Goal: Download file/media

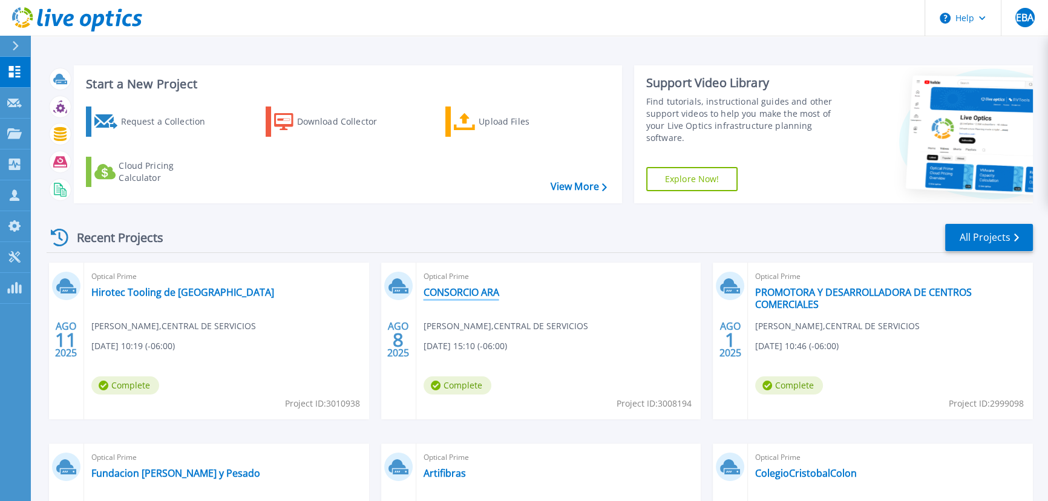
click at [470, 294] on link "CONSORCIO ARA" at bounding box center [462, 292] width 76 height 12
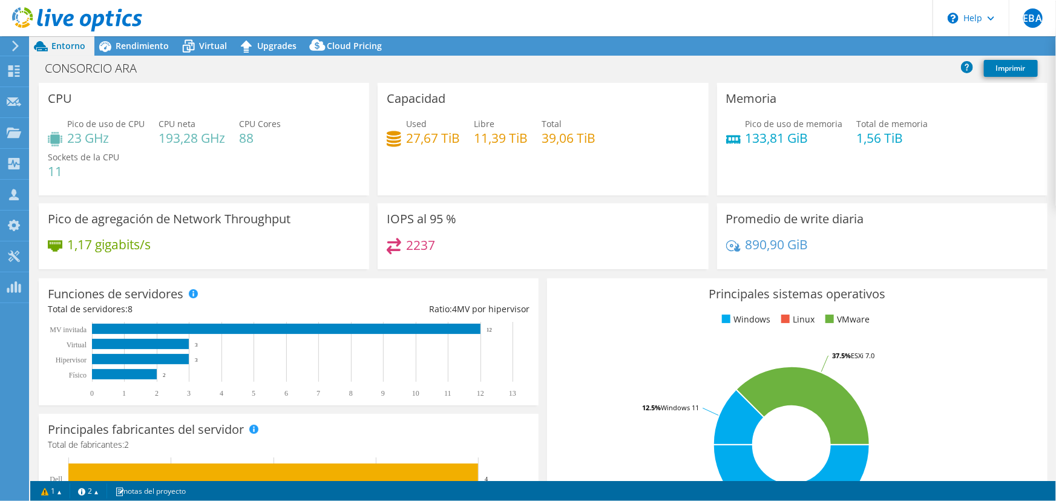
select select "USD"
click at [781, 145] on h4 "133,81 GiB" at bounding box center [793, 137] width 97 height 13
drag, startPoint x: 139, startPoint y: 64, endPoint x: 48, endPoint y: 61, distance: 90.8
click at [50, 62] on h1 "CONSORCIO ARA" at bounding box center [97, 68] width 116 height 13
click at [662, 85] on div "Capacidad Used 27,67 TiB Libre 11,39 TiB Total 39,06 TiB" at bounding box center [543, 139] width 330 height 113
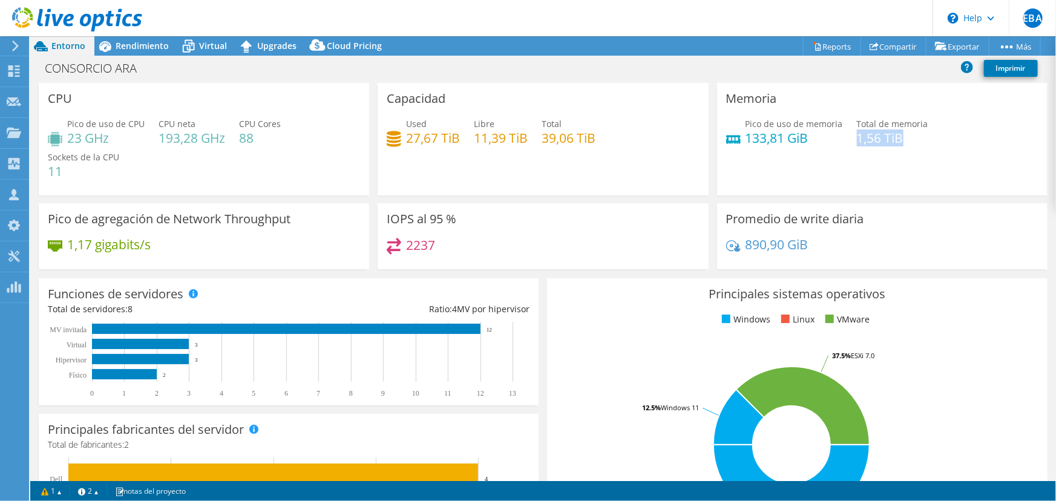
drag, startPoint x: 848, startPoint y: 136, endPoint x: 900, endPoint y: 139, distance: 52.1
click at [900, 139] on h4 "1,56 TiB" at bounding box center [892, 137] width 71 height 13
drag, startPoint x: 739, startPoint y: 137, endPoint x: 797, endPoint y: 143, distance: 58.5
click at [799, 143] on h4 "133,81 GiB" at bounding box center [793, 137] width 97 height 13
click at [441, 204] on div "IOPS al 95 % 2237" at bounding box center [543, 236] width 330 height 66
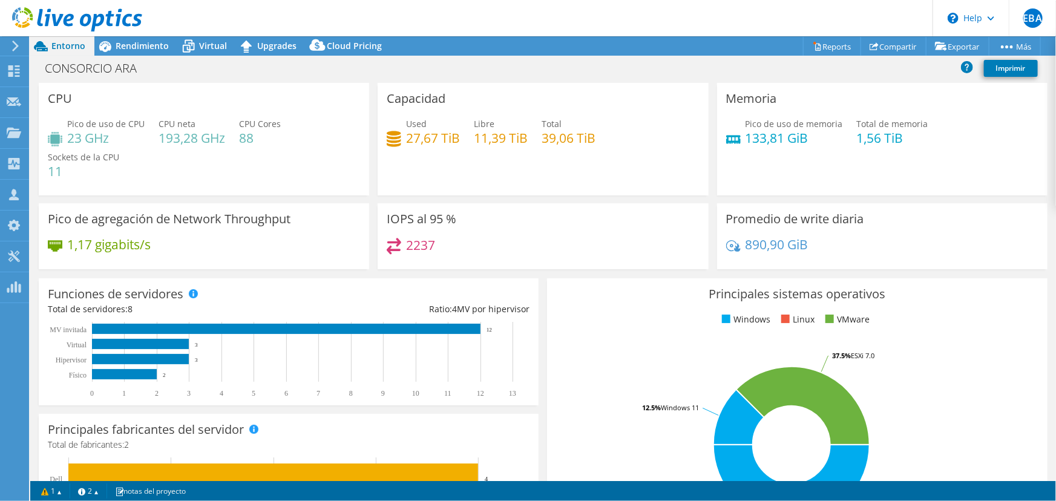
drag, startPoint x: 496, startPoint y: 325, endPoint x: 485, endPoint y: 327, distance: 11.0
click at [485, 327] on rect at bounding box center [283, 360] width 471 height 76
click at [487, 329] on text "12" at bounding box center [488, 330] width 5 height 6
click at [132, 42] on span "Rendimiento" at bounding box center [142, 45] width 53 height 11
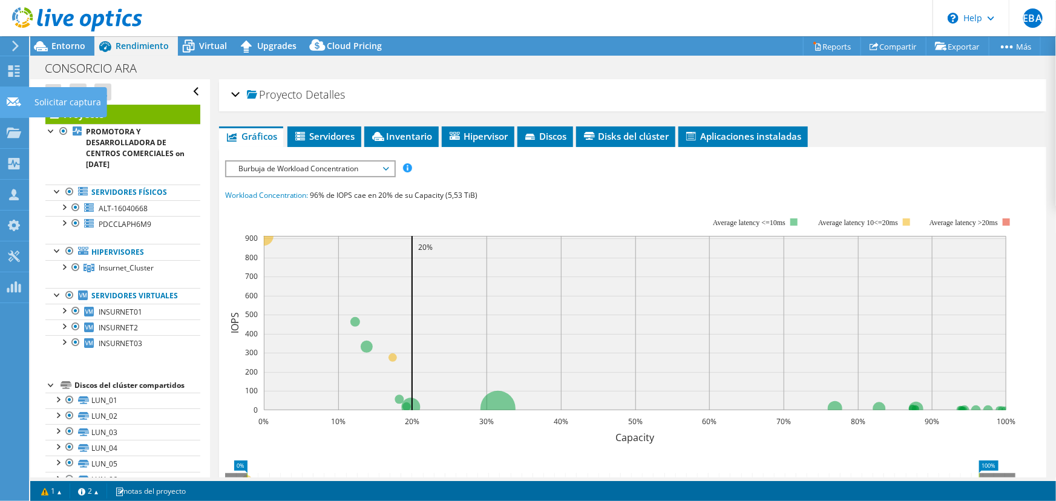
click at [14, 105] on icon at bounding box center [14, 101] width 15 height 11
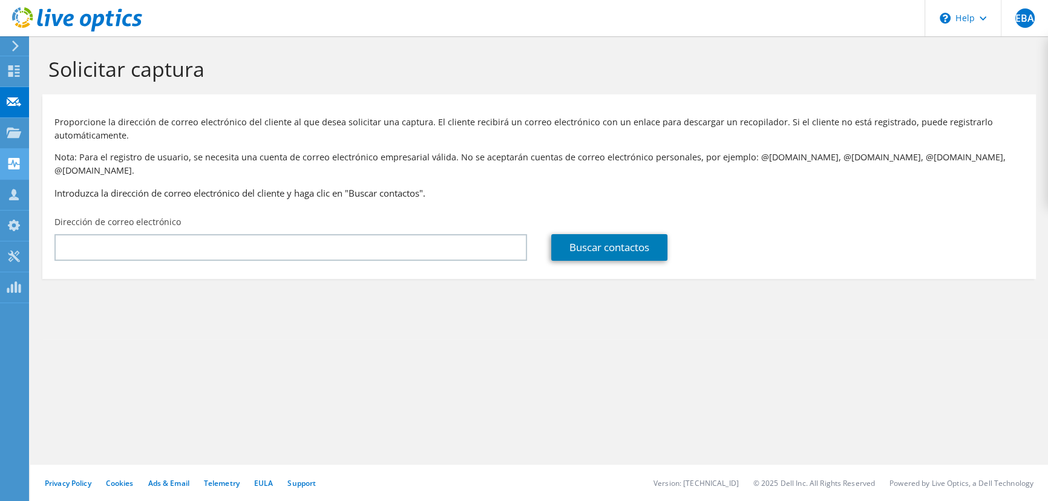
drag, startPoint x: 0, startPoint y: 0, endPoint x: 20, endPoint y: 158, distance: 159.2
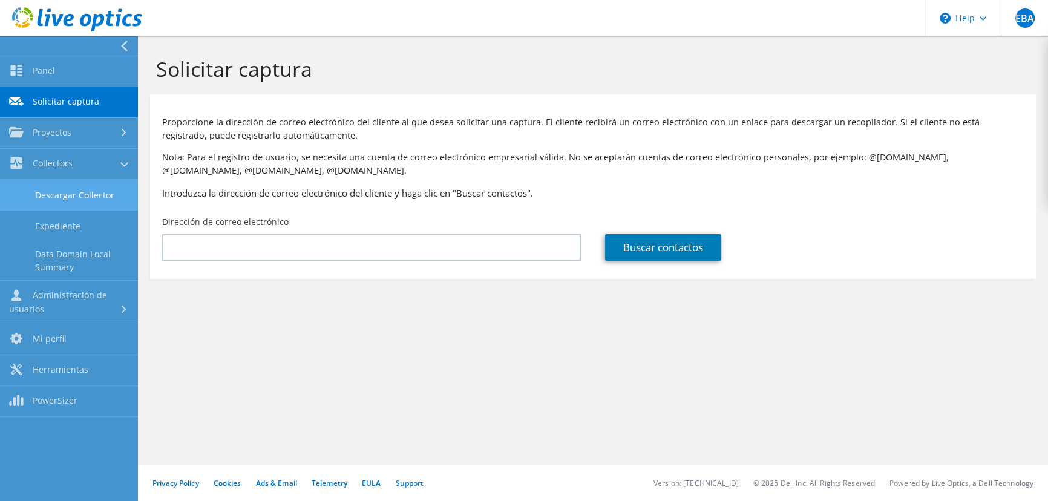
click at [94, 199] on link "Descargar Collector" at bounding box center [69, 195] width 138 height 31
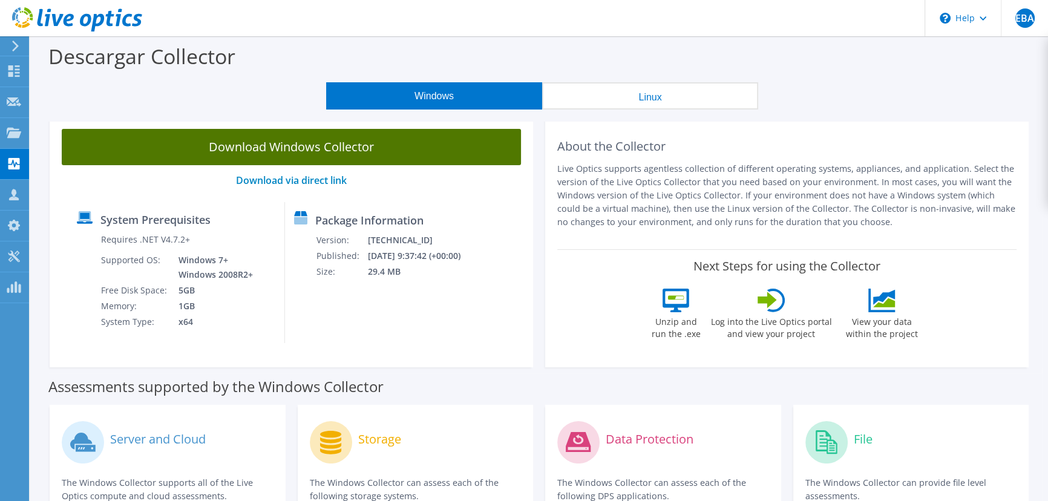
click at [431, 139] on link "Download Windows Collector" at bounding box center [291, 147] width 459 height 36
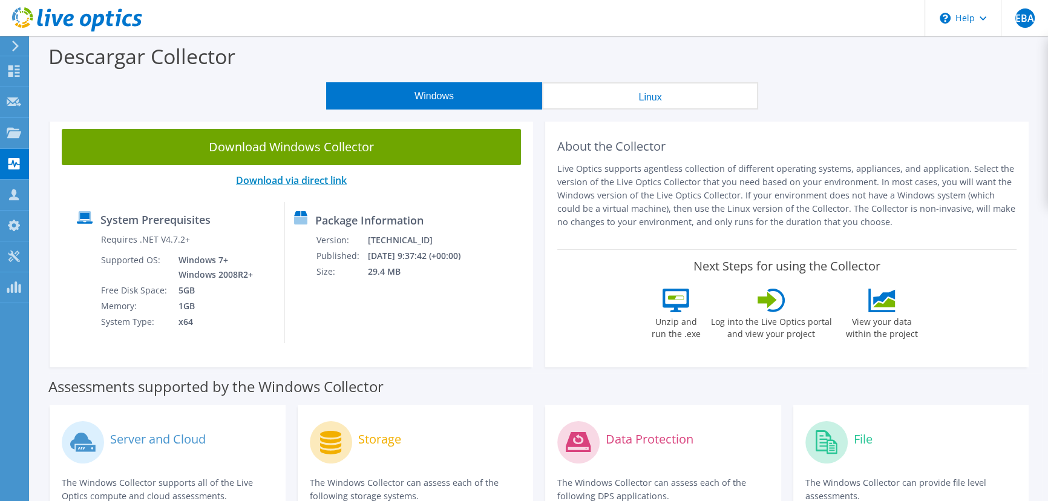
click at [308, 182] on link "Download via direct link" at bounding box center [291, 180] width 111 height 13
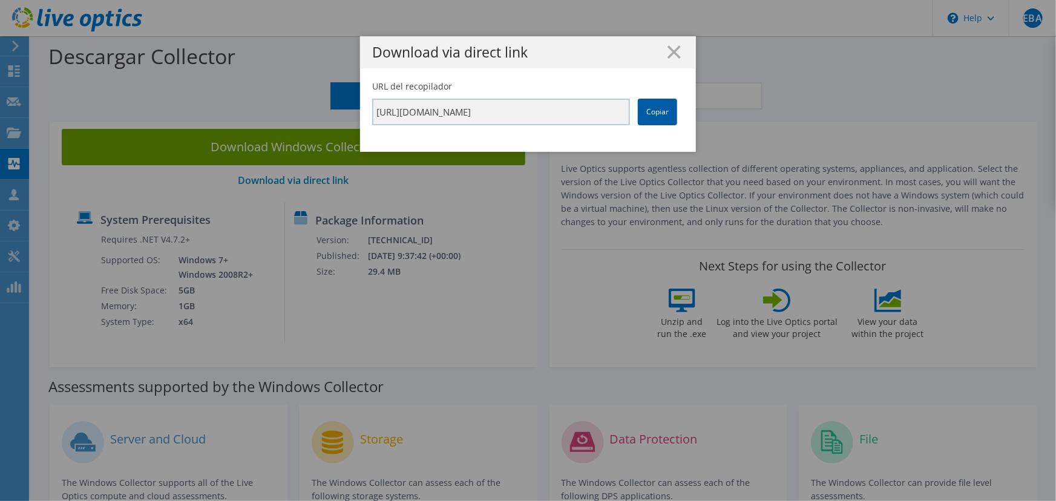
click at [644, 111] on link "Copiar" at bounding box center [657, 112] width 39 height 27
click at [652, 116] on link "Copiar" at bounding box center [657, 112] width 39 height 27
click at [667, 50] on icon at bounding box center [673, 51] width 13 height 13
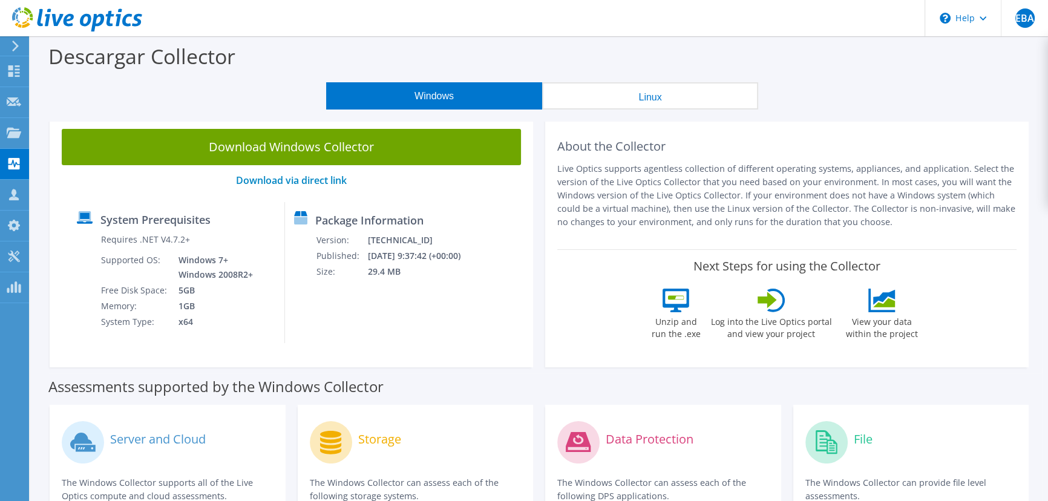
click at [969, 36] on div "Descargar Collector" at bounding box center [539, 59] width 1006 height 46
click at [13, 72] on icon at bounding box center [14, 70] width 15 height 11
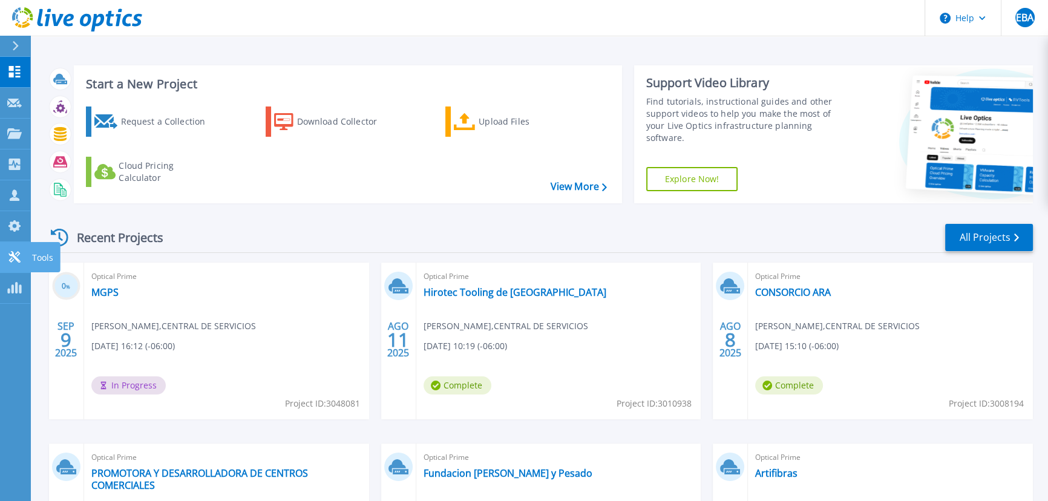
click at [13, 256] on icon at bounding box center [14, 256] width 15 height 11
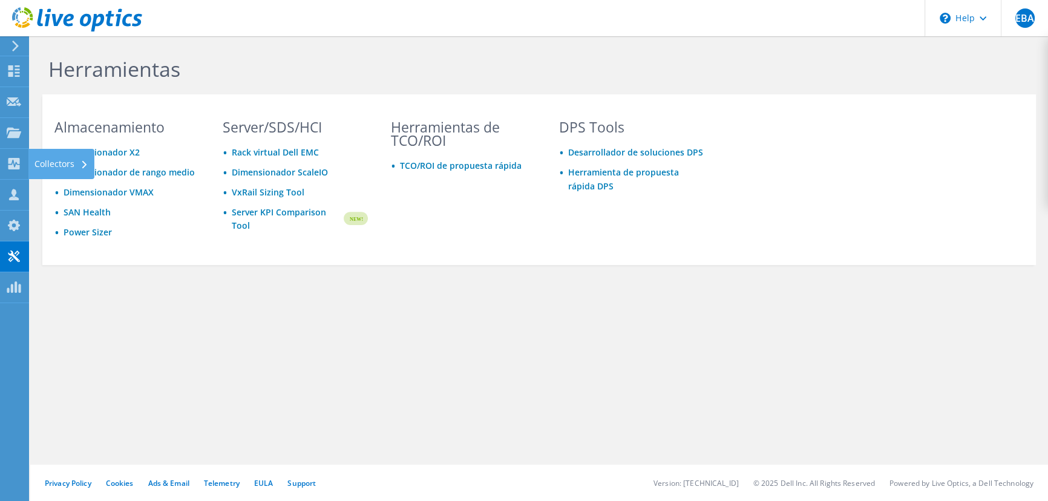
click at [28, 164] on div "Collectors" at bounding box center [61, 164] width 66 height 30
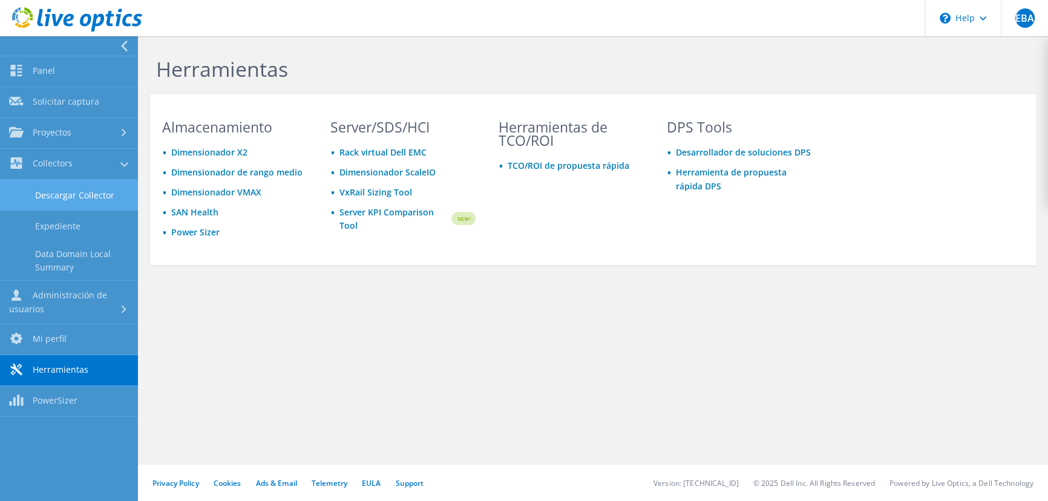
click at [65, 194] on link "Descargar Collector" at bounding box center [69, 195] width 138 height 31
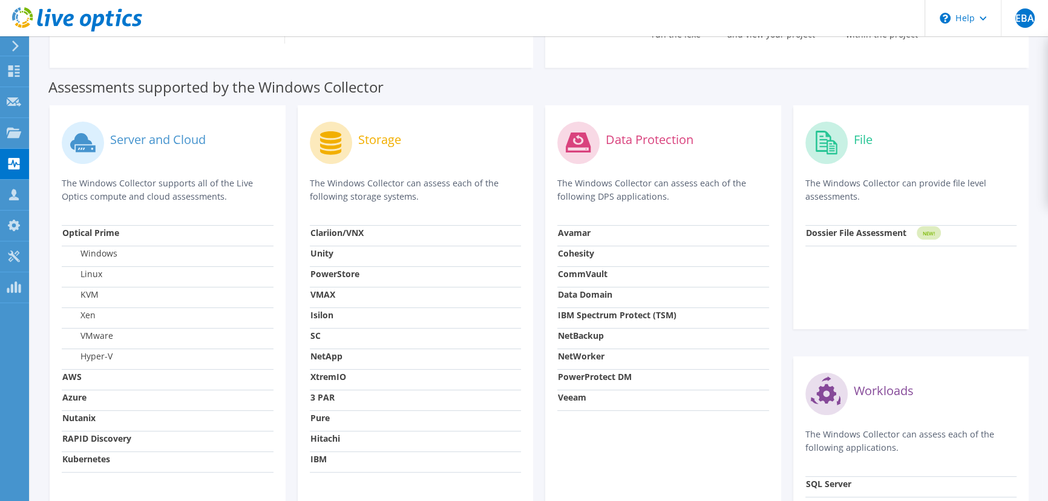
scroll to position [275, 0]
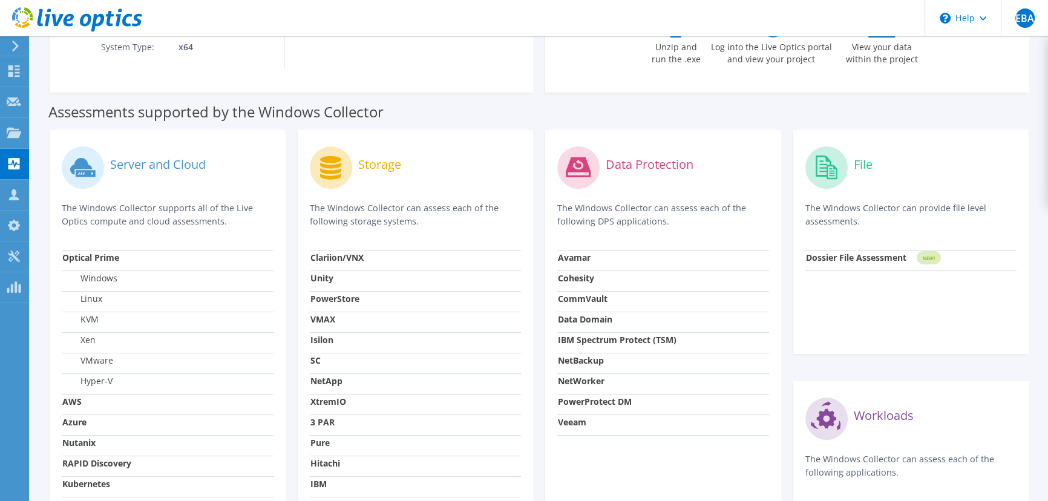
click at [874, 174] on div "File" at bounding box center [911, 167] width 212 height 50
drag, startPoint x: 811, startPoint y: 258, endPoint x: 853, endPoint y: 266, distance: 42.5
click at [811, 258] on strong "Dossier File Assessment" at bounding box center [856, 257] width 100 height 11
click at [922, 258] on tspan "NEW!" at bounding box center [928, 258] width 12 height 7
click at [929, 258] on tspan "NEW!" at bounding box center [928, 258] width 12 height 7
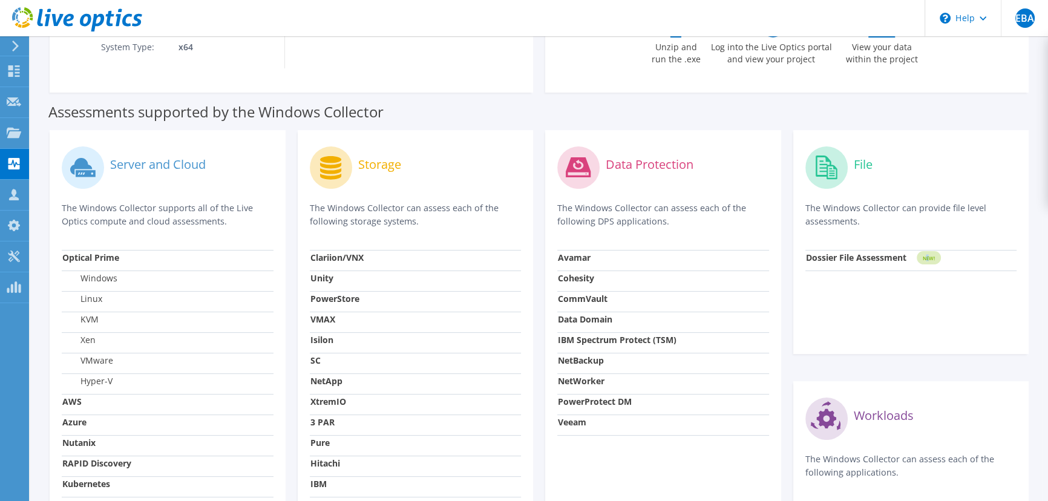
click at [929, 258] on tspan "NEW!" at bounding box center [928, 258] width 12 height 7
drag, startPoint x: 898, startPoint y: 259, endPoint x: 885, endPoint y: 263, distance: 14.5
click at [889, 264] on div "Dossier File Assessment" at bounding box center [856, 260] width 100 height 19
click at [878, 260] on strong "Dossier File Assessment" at bounding box center [856, 257] width 100 height 11
click at [864, 258] on strong "Dossier File Assessment" at bounding box center [856, 257] width 100 height 11
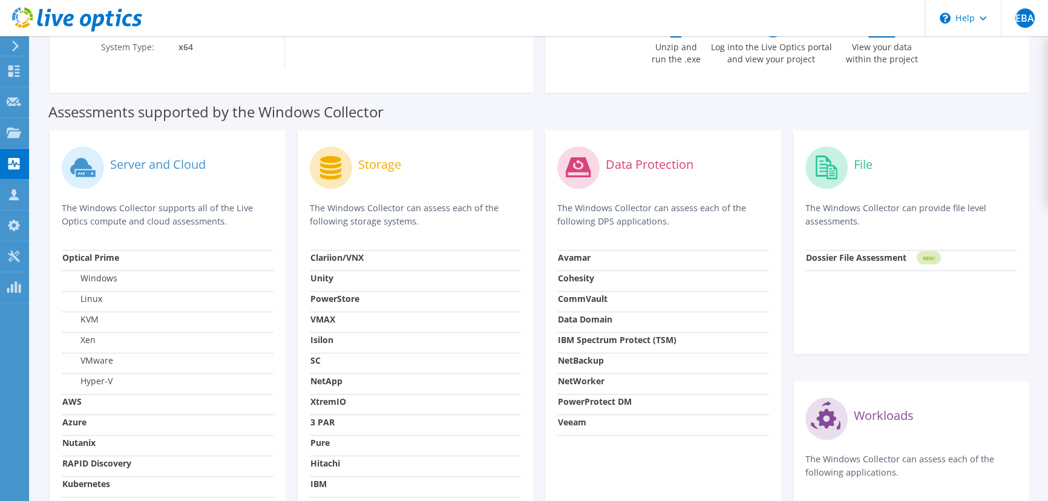
click at [848, 256] on strong "Dossier File Assessment" at bounding box center [856, 257] width 100 height 11
click at [839, 255] on strong "Dossier File Assessment" at bounding box center [856, 257] width 100 height 11
click at [820, 254] on strong "Dossier File Assessment" at bounding box center [856, 257] width 100 height 11
click at [813, 254] on strong "Dossier File Assessment" at bounding box center [856, 257] width 100 height 11
click at [800, 254] on div "File The Windows Collector can provide file level assessments. Dossier File Ass…" at bounding box center [911, 242] width 236 height 224
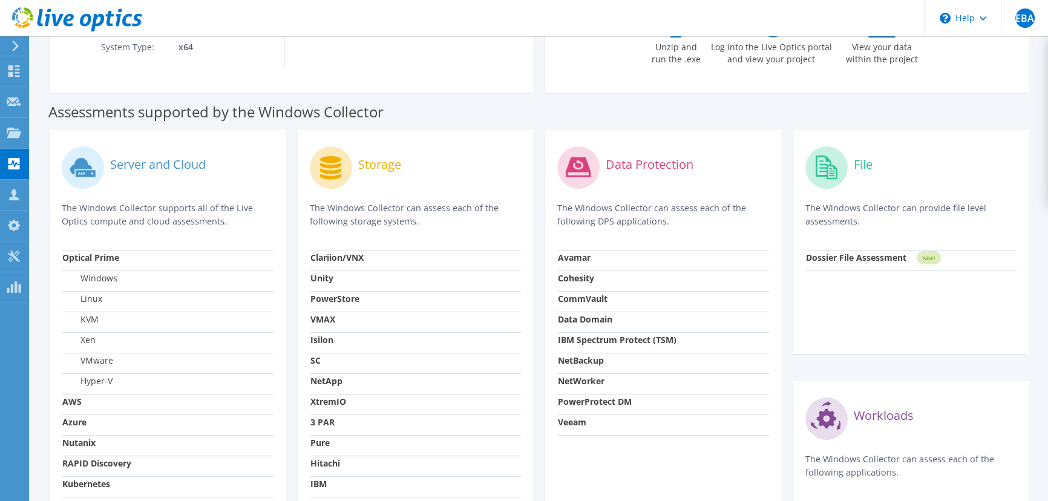
click at [797, 254] on div "File The Windows Collector can provide file level assessments. Dossier File Ass…" at bounding box center [911, 242] width 236 height 224
drag, startPoint x: 797, startPoint y: 254, endPoint x: 813, endPoint y: 250, distance: 16.0
click at [800, 254] on div "File The Windows Collector can provide file level assessments. Dossier File Ass…" at bounding box center [911, 242] width 236 height 224
click at [928, 254] on g "NEW!" at bounding box center [929, 257] width 24 height 13
drag, startPoint x: 930, startPoint y: 257, endPoint x: 909, endPoint y: 245, distance: 23.6
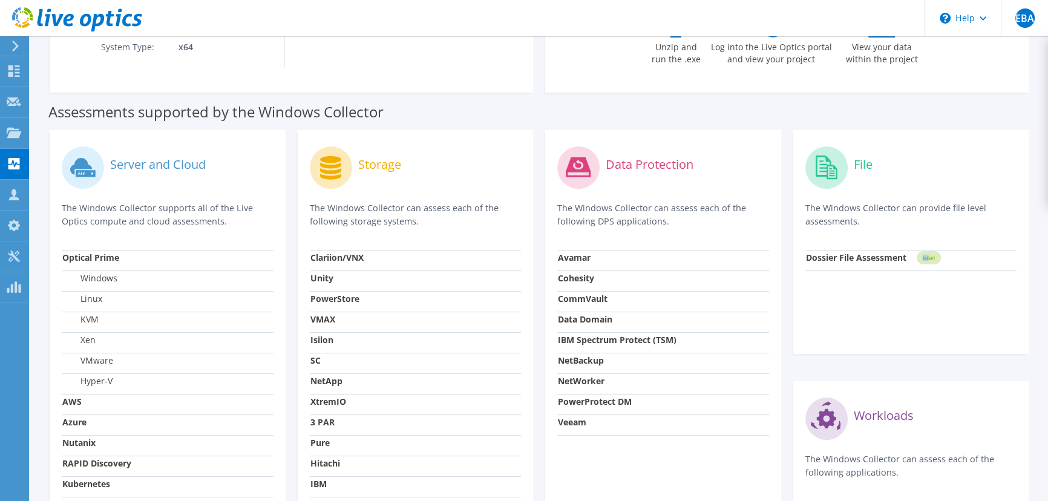
click at [930, 258] on tspan "NEW!" at bounding box center [928, 258] width 12 height 7
click at [808, 163] on circle at bounding box center [826, 167] width 42 height 42
drag, startPoint x: 811, startPoint y: 162, endPoint x: 835, endPoint y: 164, distance: 24.3
click at [813, 162] on circle at bounding box center [826, 167] width 42 height 42
click at [836, 164] on g at bounding box center [826, 167] width 42 height 42
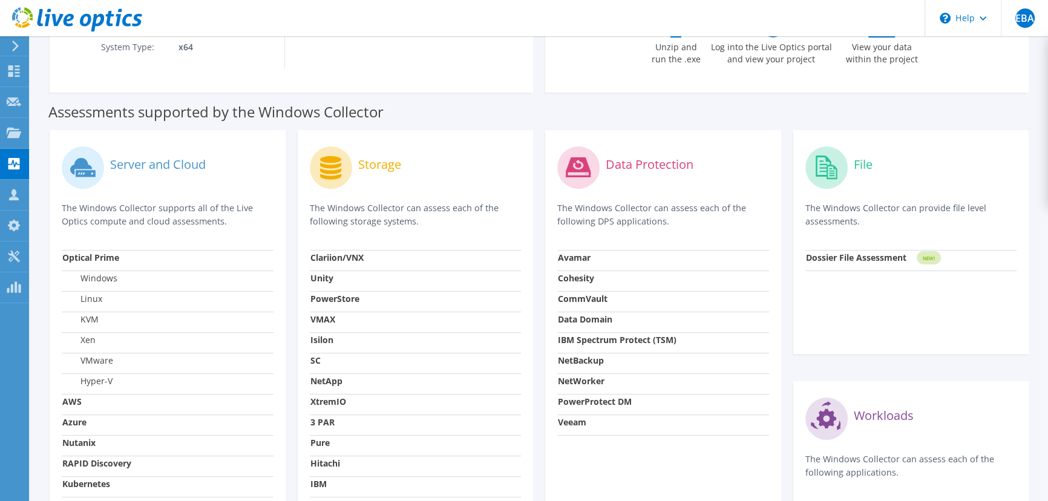
click at [836, 165] on circle at bounding box center [826, 167] width 42 height 42
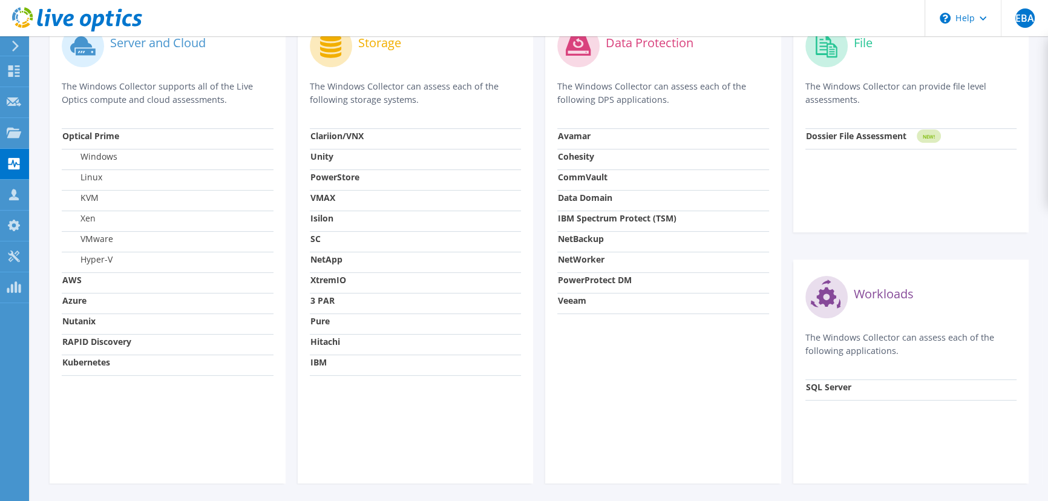
scroll to position [440, 0]
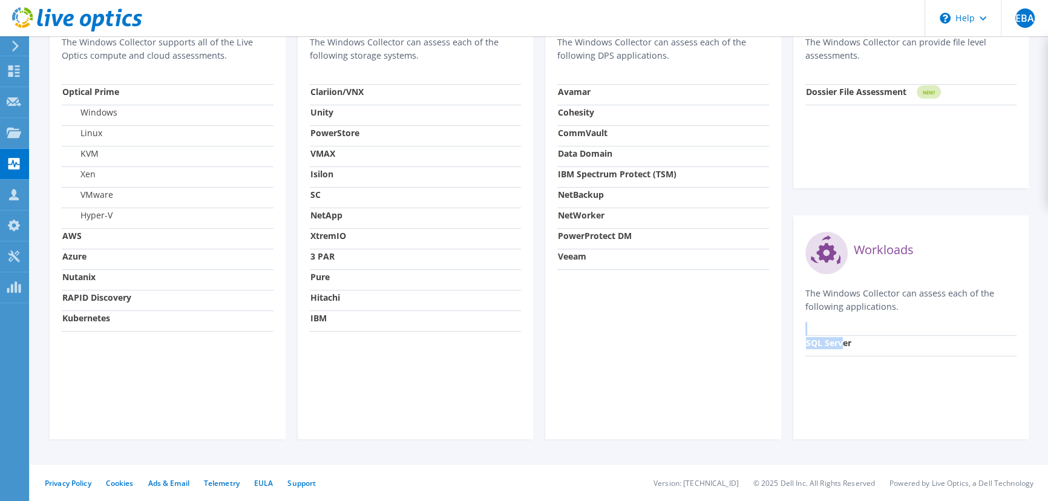
drag, startPoint x: 842, startPoint y: 339, endPoint x: 842, endPoint y: 345, distance: 6.7
click at [842, 341] on div "Workloads The Windows Collector can assess each of the following applications. …" at bounding box center [911, 327] width 236 height 224
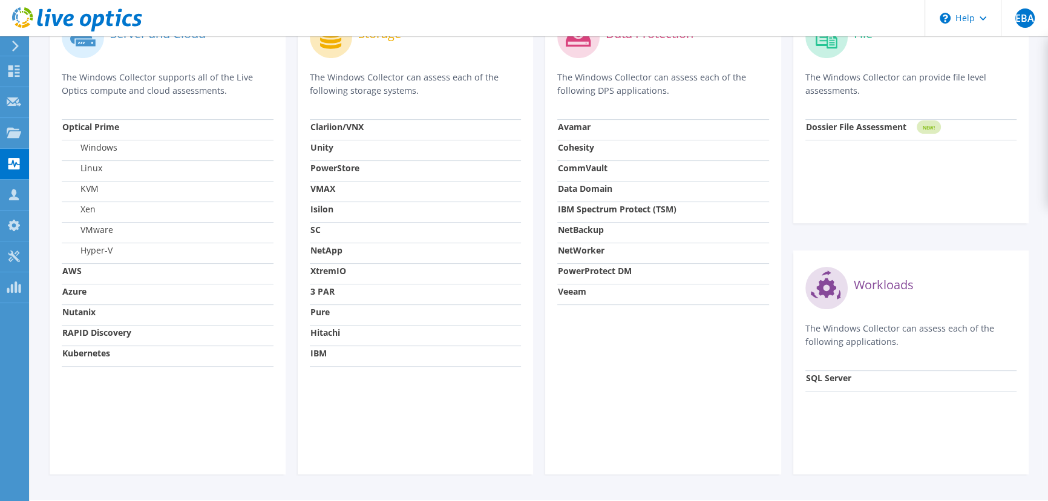
scroll to position [392, 0]
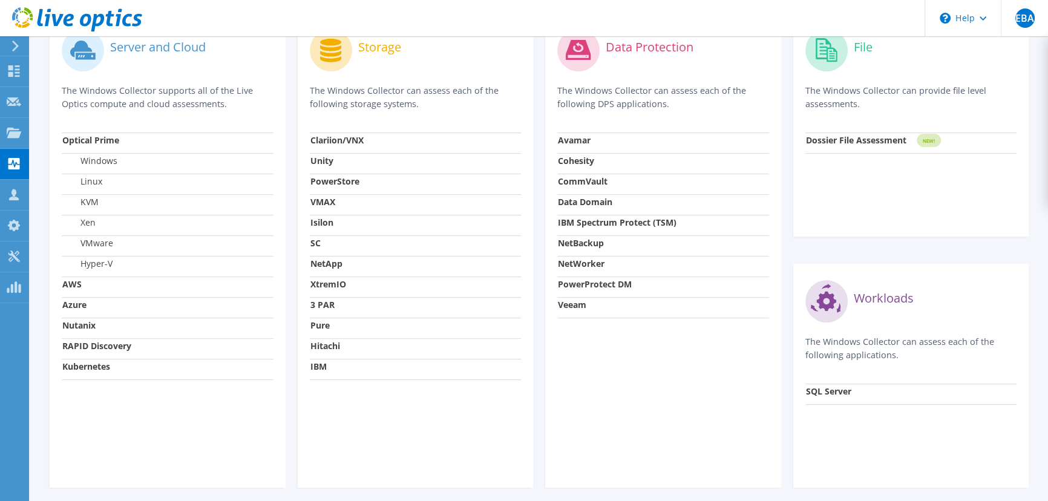
drag, startPoint x: 884, startPoint y: 170, endPoint x: 944, endPoint y: 144, distance: 65.3
click at [885, 169] on div "File The Windows Collector can provide file level assessments. Dossier File Ass…" at bounding box center [911, 125] width 236 height 224
click at [944, 144] on td "NEW!" at bounding box center [966, 142] width 101 height 21
drag, startPoint x: 941, startPoint y: 143, endPoint x: 935, endPoint y: 142, distance: 6.2
click at [938, 143] on td "NEW!" at bounding box center [966, 142] width 101 height 21
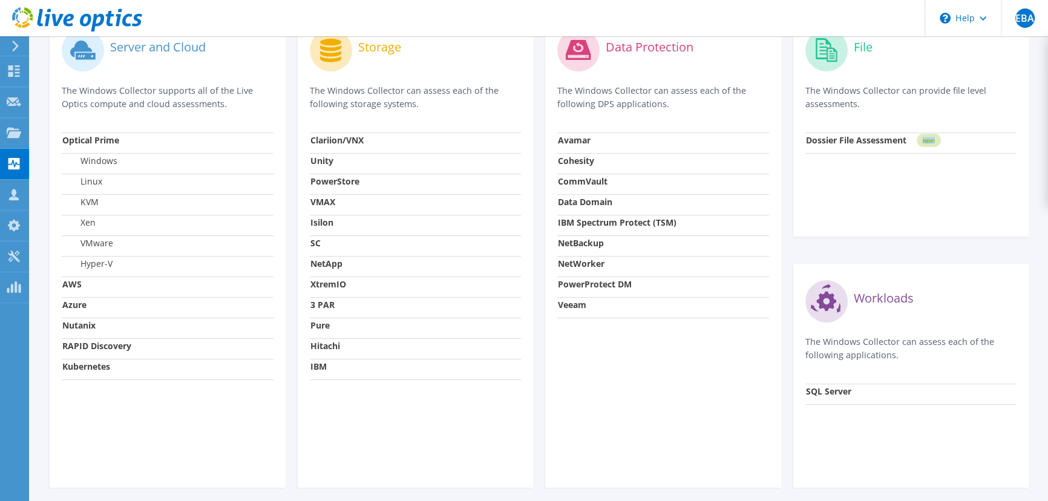
drag, startPoint x: 935, startPoint y: 142, endPoint x: 924, endPoint y: 140, distance: 10.6
click at [934, 142] on g "NEW!" at bounding box center [929, 140] width 24 height 13
click at [922, 139] on tspan "NEW!" at bounding box center [928, 140] width 12 height 7
drag, startPoint x: 921, startPoint y: 139, endPoint x: 905, endPoint y: 132, distance: 18.0
click at [920, 139] on g "NEW!" at bounding box center [929, 140] width 24 height 13
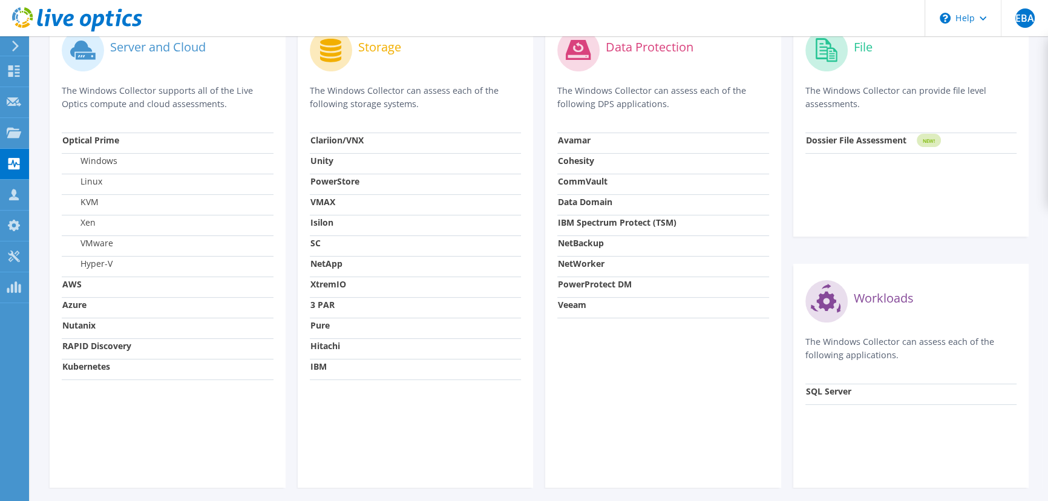
drag, startPoint x: 878, startPoint y: 127, endPoint x: 748, endPoint y: 108, distance: 130.9
click at [875, 127] on div "File The Windows Collector can provide file level assessments." at bounding box center [911, 79] width 212 height 108
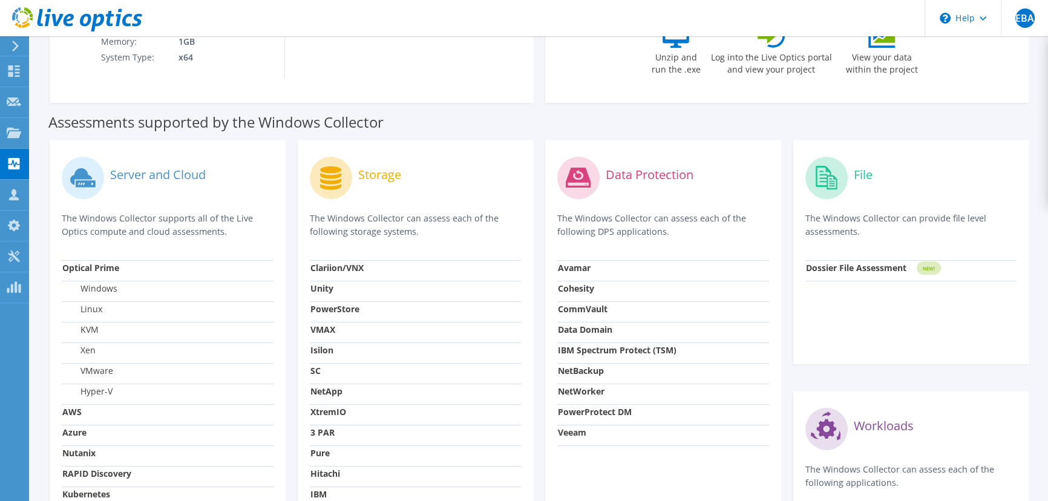
scroll to position [227, 0]
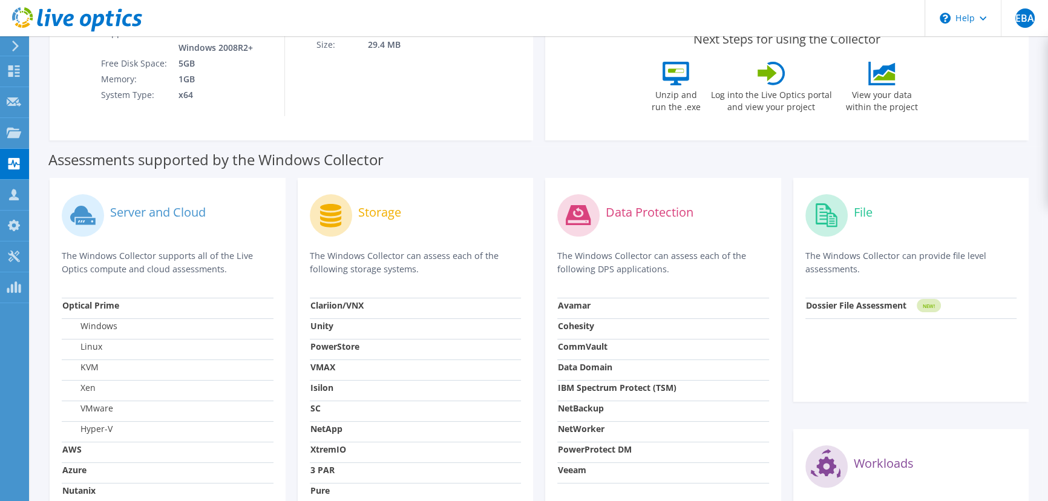
click at [849, 215] on div "File" at bounding box center [911, 215] width 212 height 50
click at [811, 236] on div "File" at bounding box center [911, 215] width 212 height 50
click at [829, 224] on circle at bounding box center [826, 215] width 42 height 42
drag, startPoint x: 500, startPoint y: 156, endPoint x: 354, endPoint y: 140, distance: 146.7
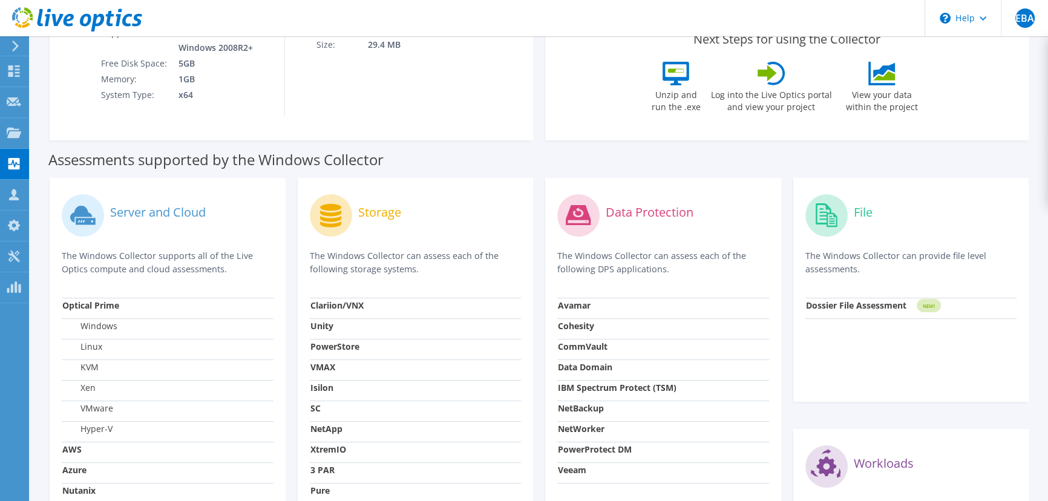
click at [488, 160] on div "Assessments supported by the Windows Collector" at bounding box center [538, 157] width 981 height 30
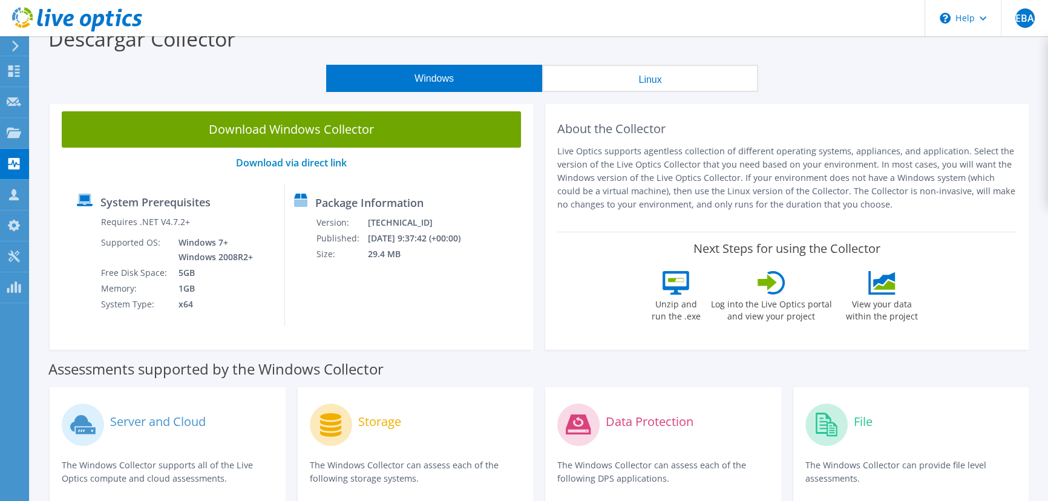
scroll to position [0, 0]
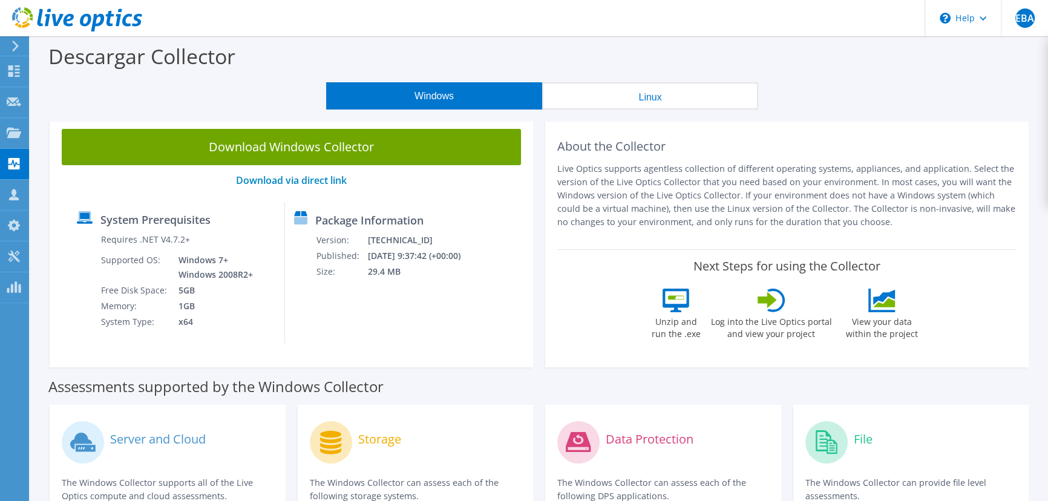
click at [132, 17] on icon at bounding box center [77, 19] width 130 height 25
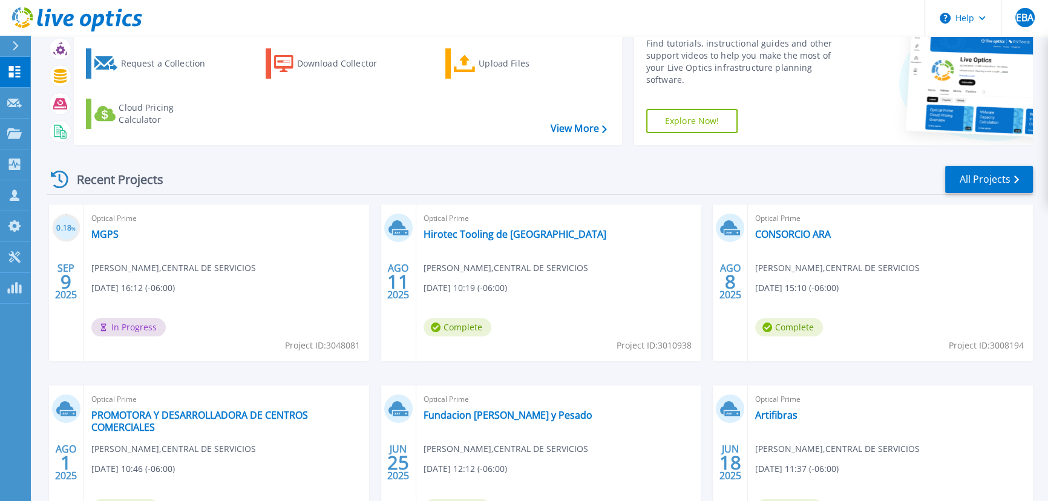
scroll to position [169, 0]
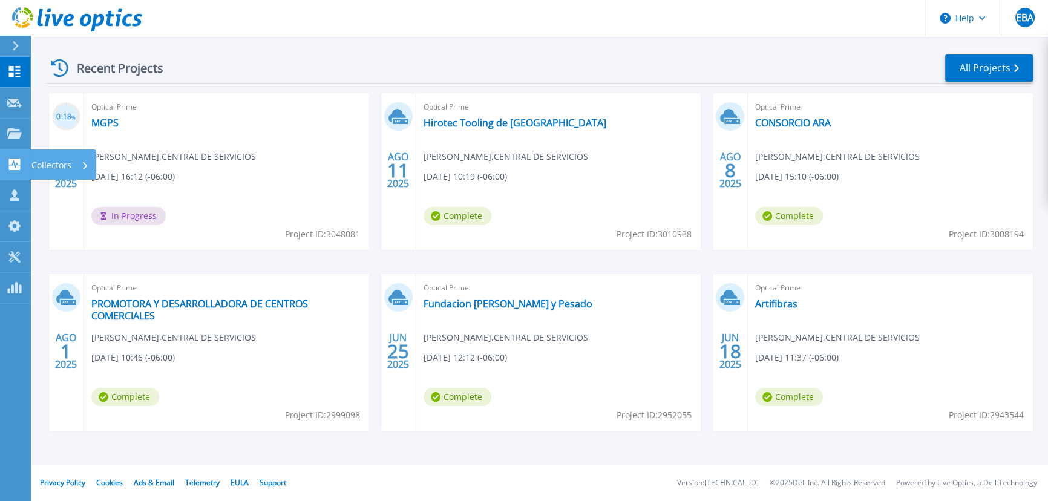
click at [34, 165] on p "Collectors" at bounding box center [51, 164] width 40 height 31
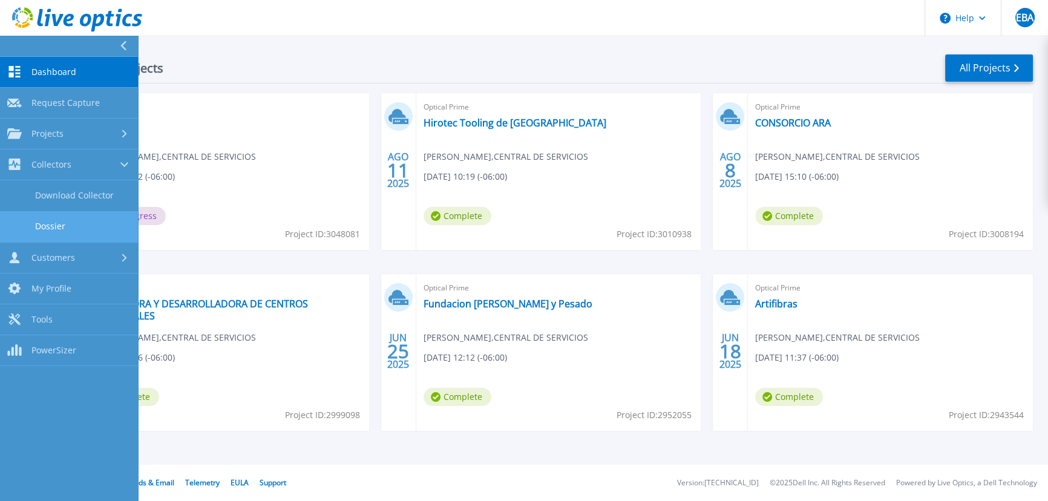
click at [38, 229] on link "Dossier" at bounding box center [69, 226] width 138 height 31
